Goal: Information Seeking & Learning: Find specific fact

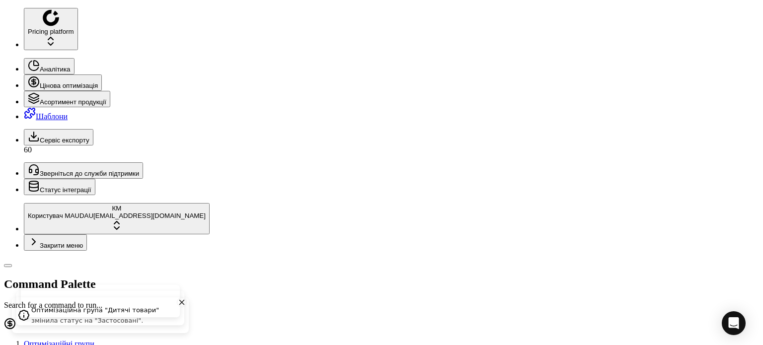
drag, startPoint x: 76, startPoint y: 37, endPoint x: 7, endPoint y: 27, distance: 69.2
click at [7, 27] on div "Pricing platform Аналітика Цінова оптимізація Асортимент продукції Шаблони Серв…" at bounding box center [381, 349] width 755 height 683
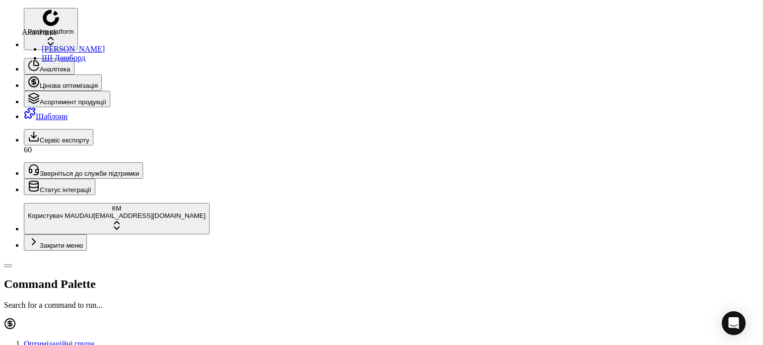
paste input "624067"
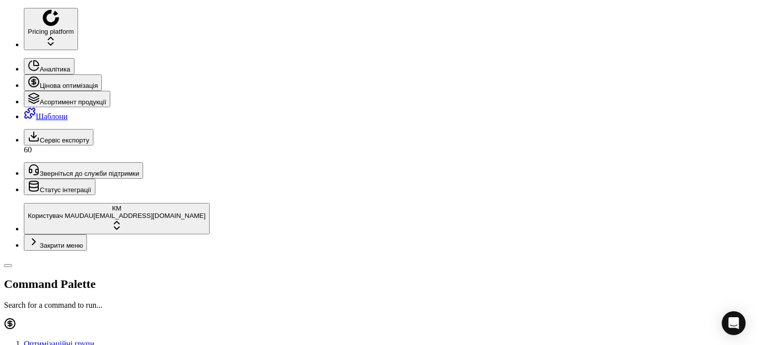
scroll to position [99, 0]
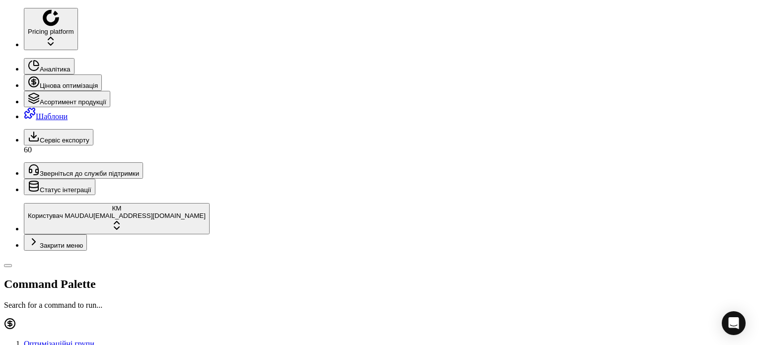
drag, startPoint x: 82, startPoint y: 35, endPoint x: 0, endPoint y: 29, distance: 82.7
click at [4, 29] on div "Pricing platform Аналітика Цінова оптимізація Асортимент продукції Шаблони Серв…" at bounding box center [381, 350] width 755 height 684
paste input "496671"
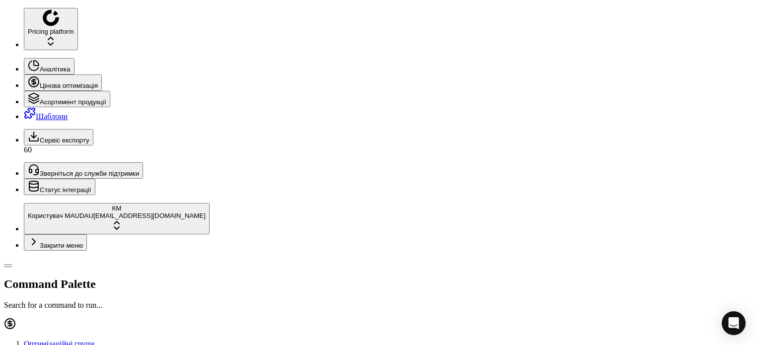
drag, startPoint x: 749, startPoint y: 12, endPoint x: 325, endPoint y: 14, distance: 424.4
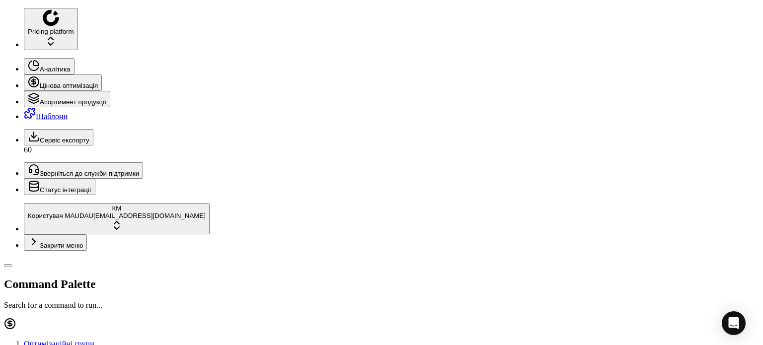
scroll to position [0, 0]
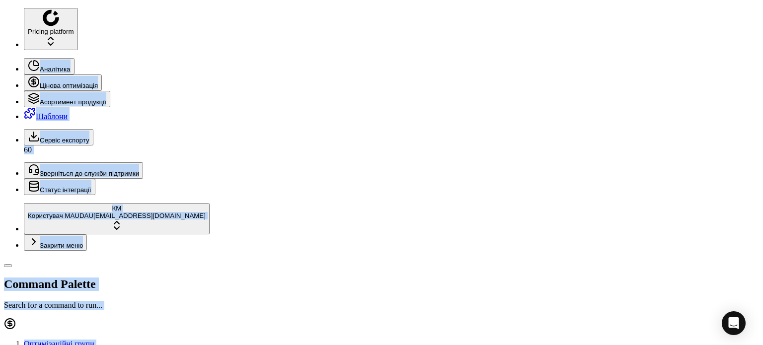
drag, startPoint x: 46, startPoint y: 40, endPoint x: 7, endPoint y: 33, distance: 38.9
click at [7, 33] on div "Pricing platform Аналітика Цінова оптимізація Асортимент продукції Шаблони Серв…" at bounding box center [381, 349] width 755 height 683
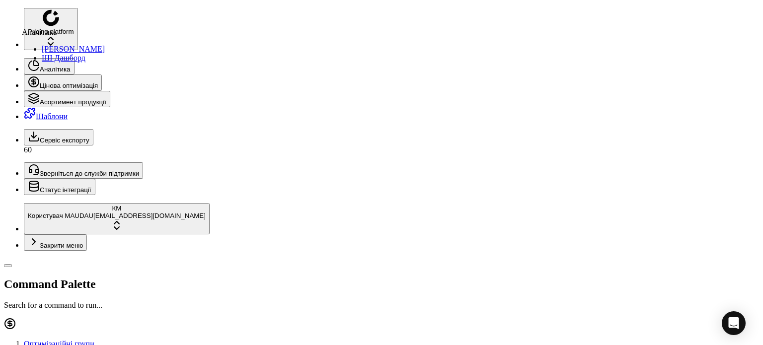
drag, startPoint x: 204, startPoint y: 221, endPoint x: 180, endPoint y: 186, distance: 42.9
drag, startPoint x: 86, startPoint y: 36, endPoint x: 33, endPoint y: 26, distance: 54.1
paste input "64"
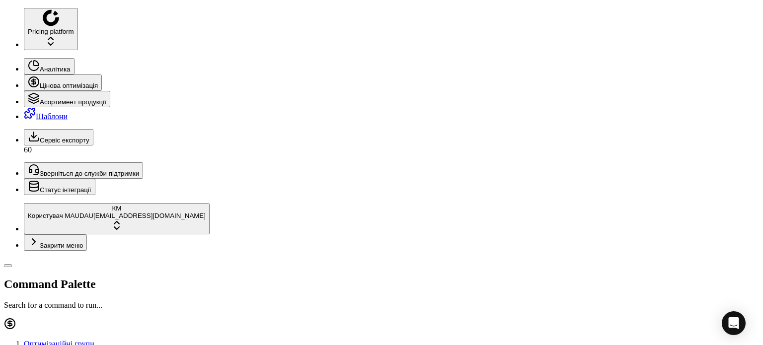
type input "496664"
drag, startPoint x: 552, startPoint y: 90, endPoint x: 546, endPoint y: 101, distance: 12.2
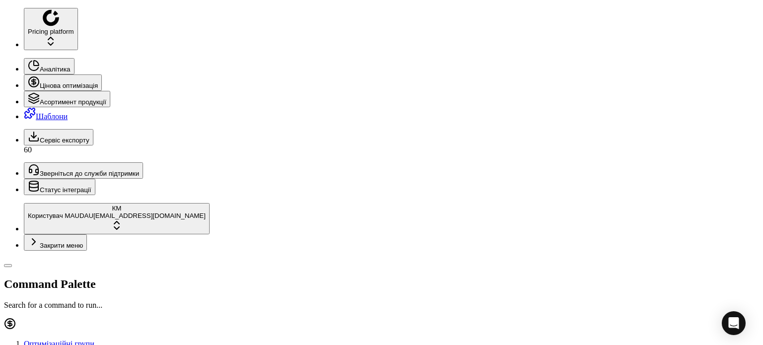
scroll to position [72, 0]
